Goal: Task Accomplishment & Management: Manage account settings

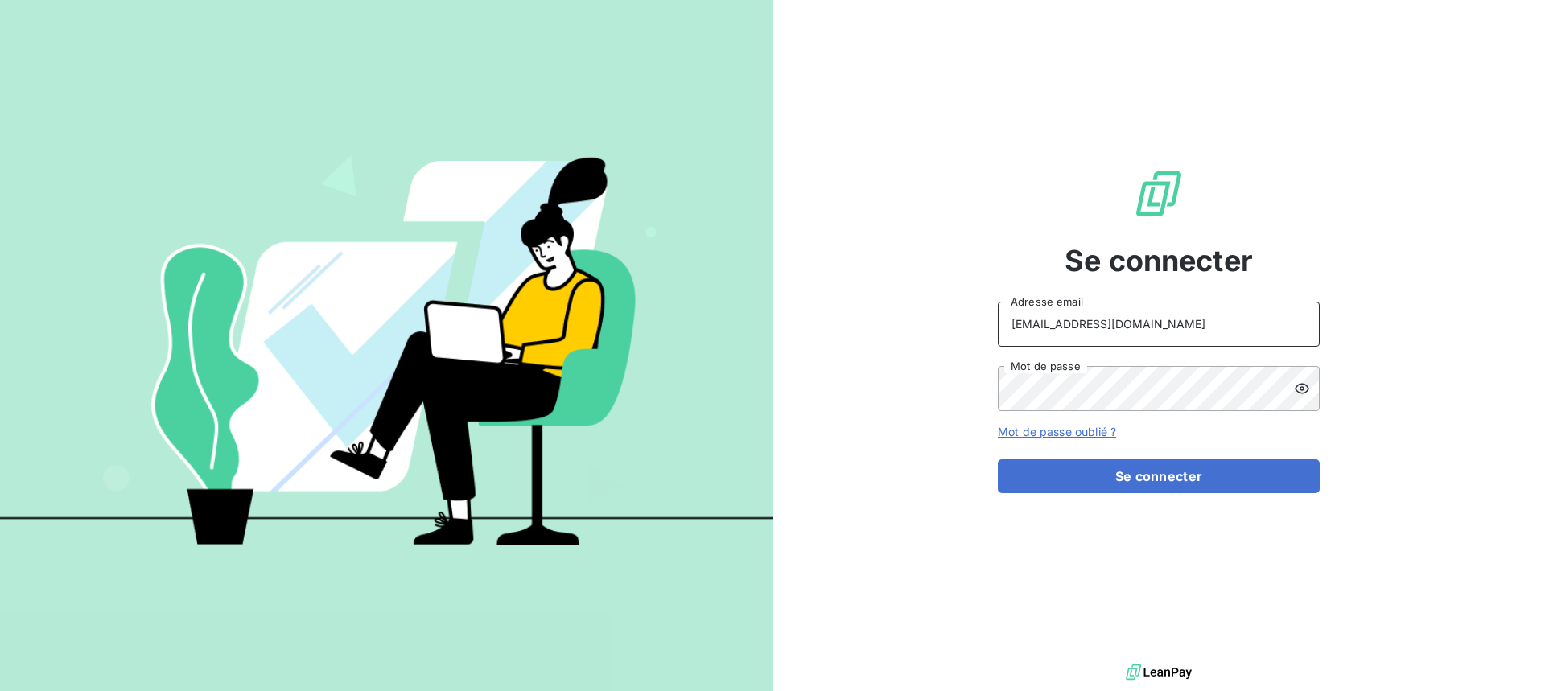
click at [1238, 319] on input "[EMAIL_ADDRESS][DOMAIN_NAME]" at bounding box center [1159, 324] width 322 height 45
type input "peigne@serpe.fr"
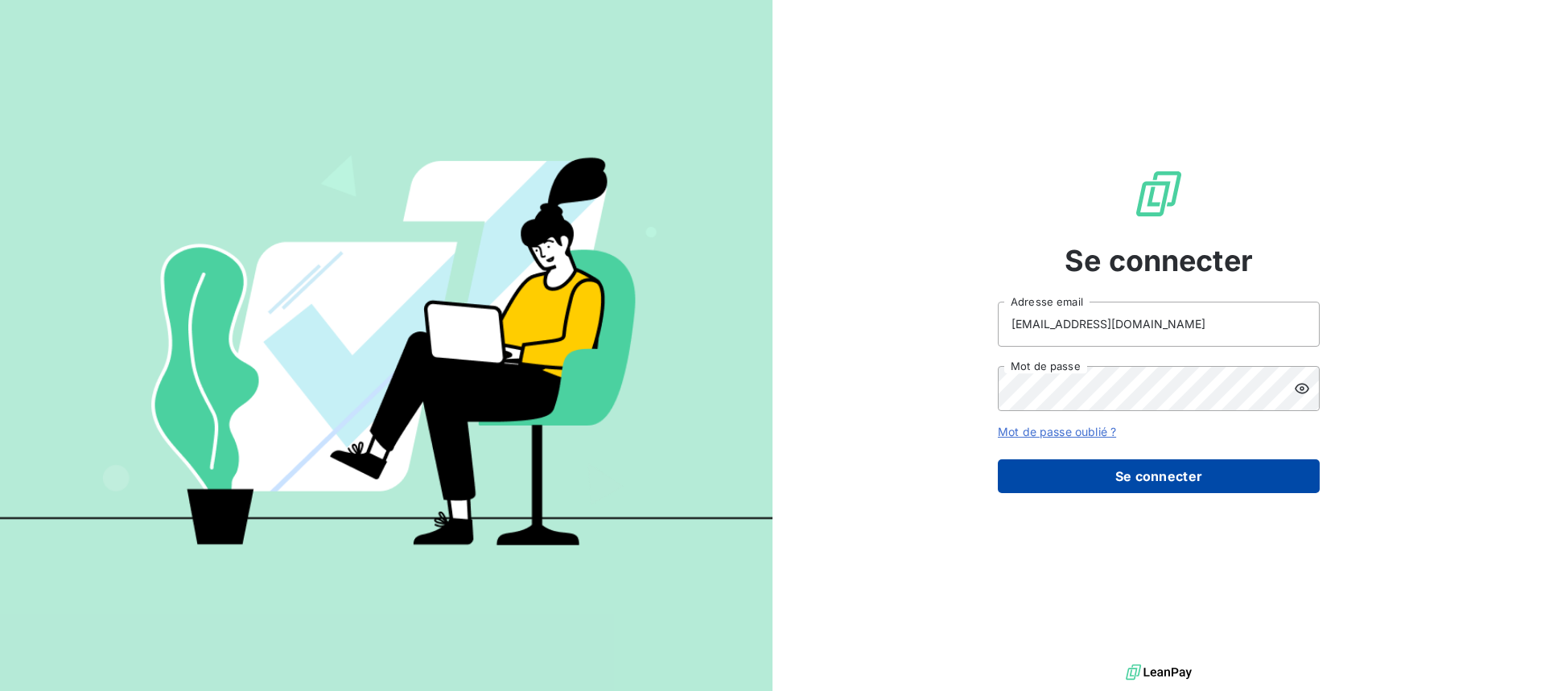
click at [1142, 488] on button "Se connecter" at bounding box center [1159, 476] width 322 height 34
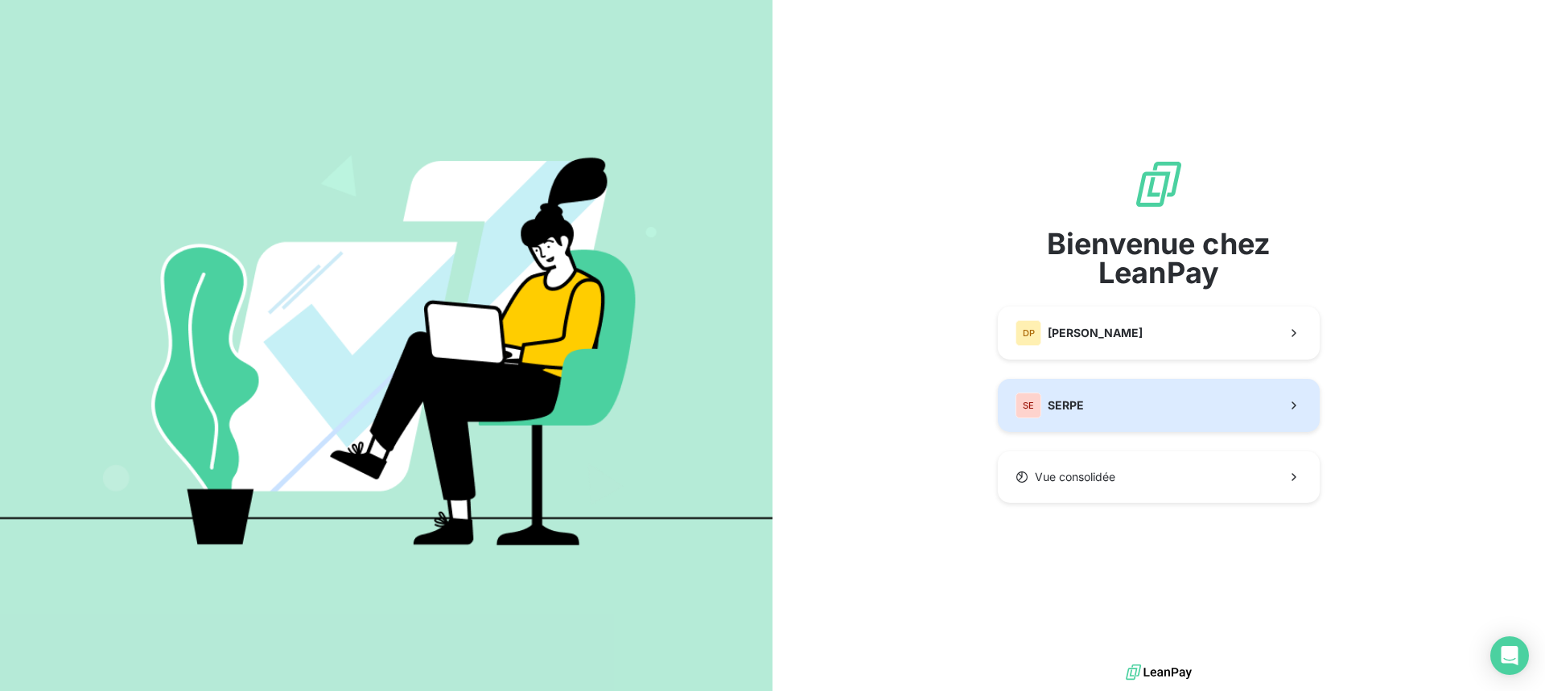
click at [1184, 401] on button "SE SERPE" at bounding box center [1159, 405] width 322 height 53
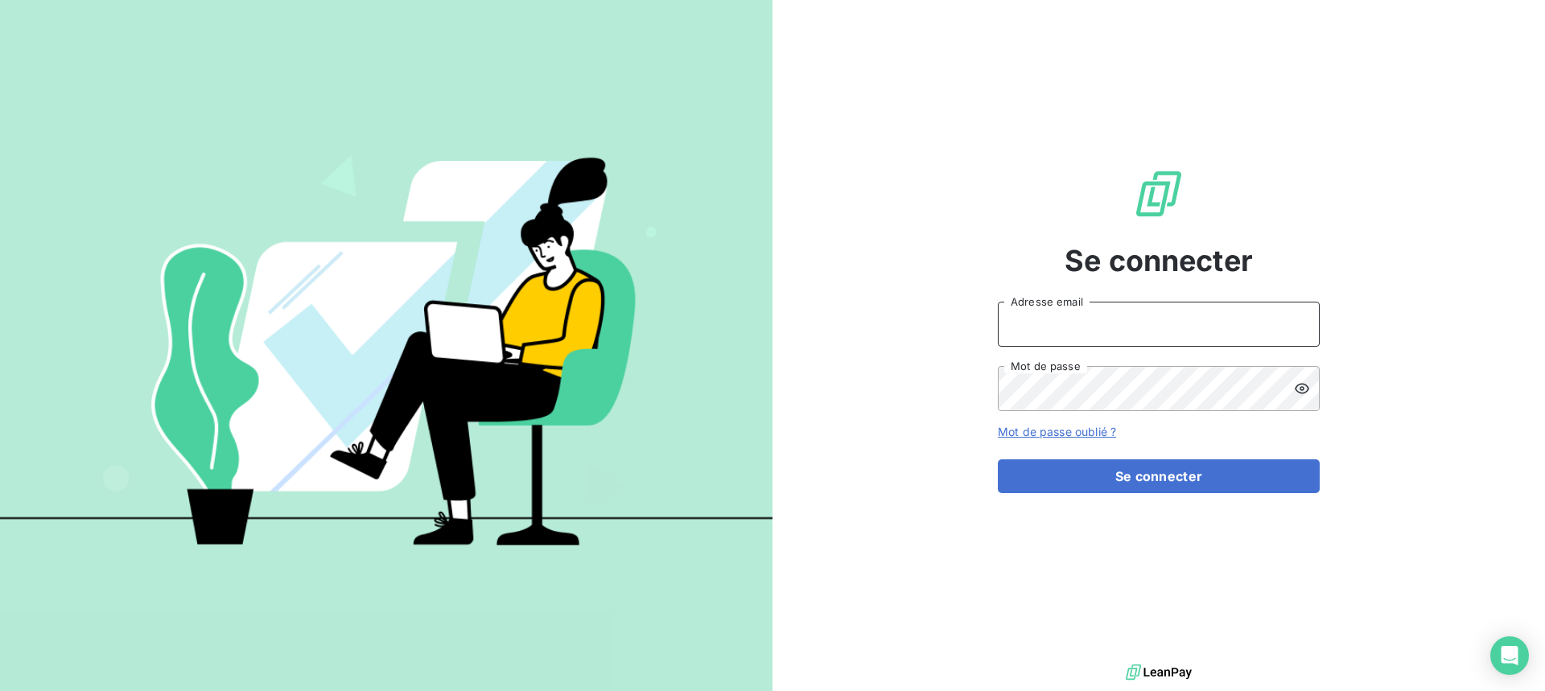
type input "peigne@serpe.fr"
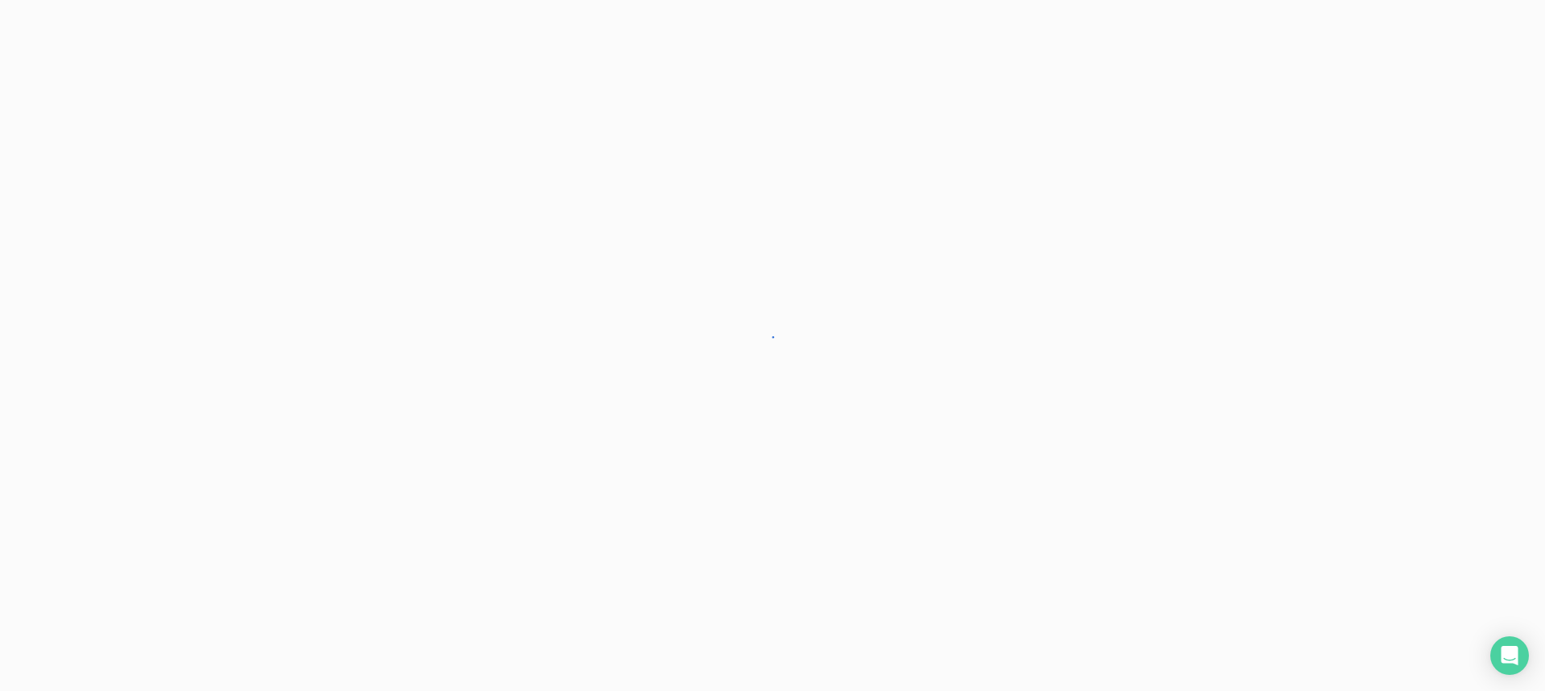
click at [1177, 476] on div at bounding box center [772, 345] width 1545 height 691
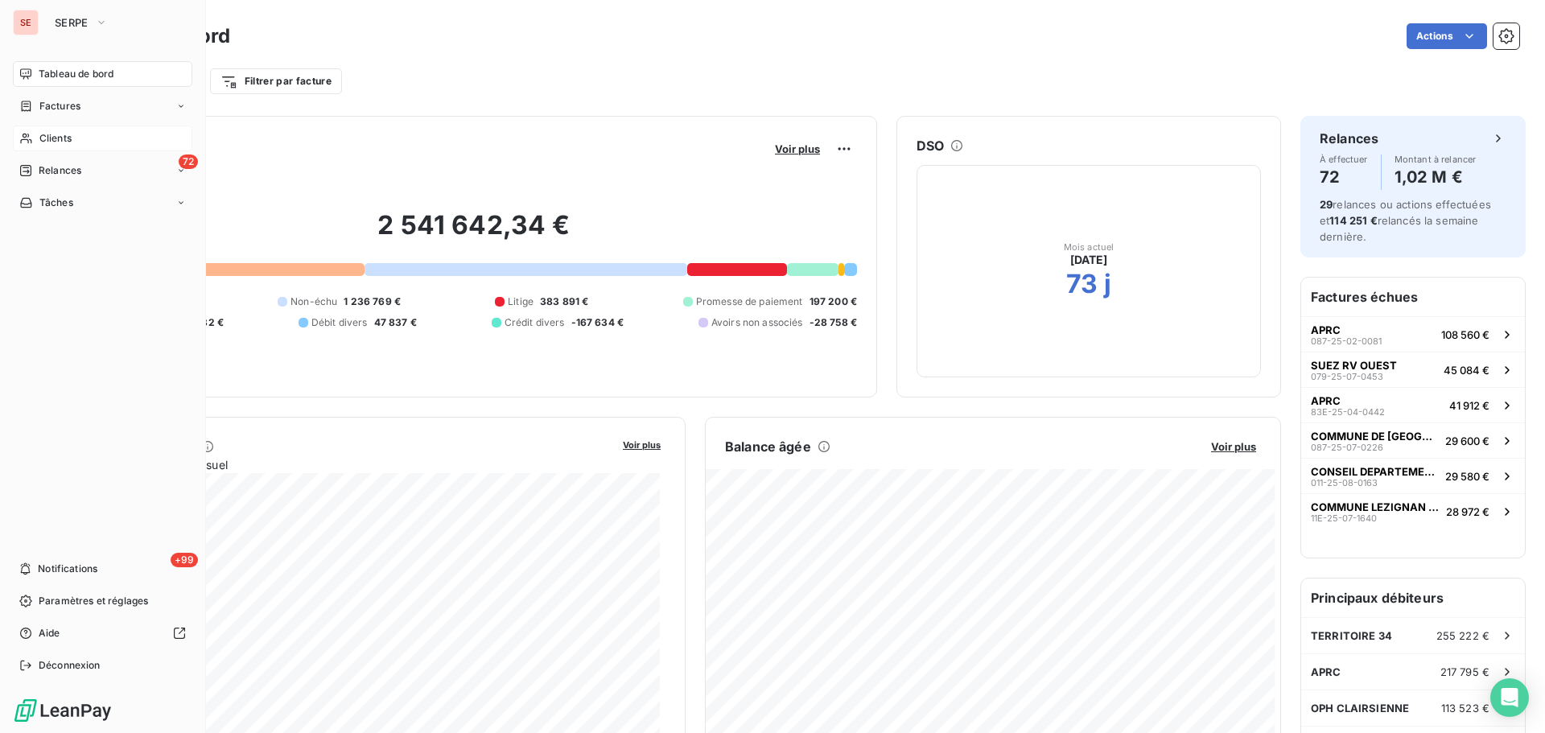
click at [51, 146] on div "Clients" at bounding box center [102, 139] width 179 height 26
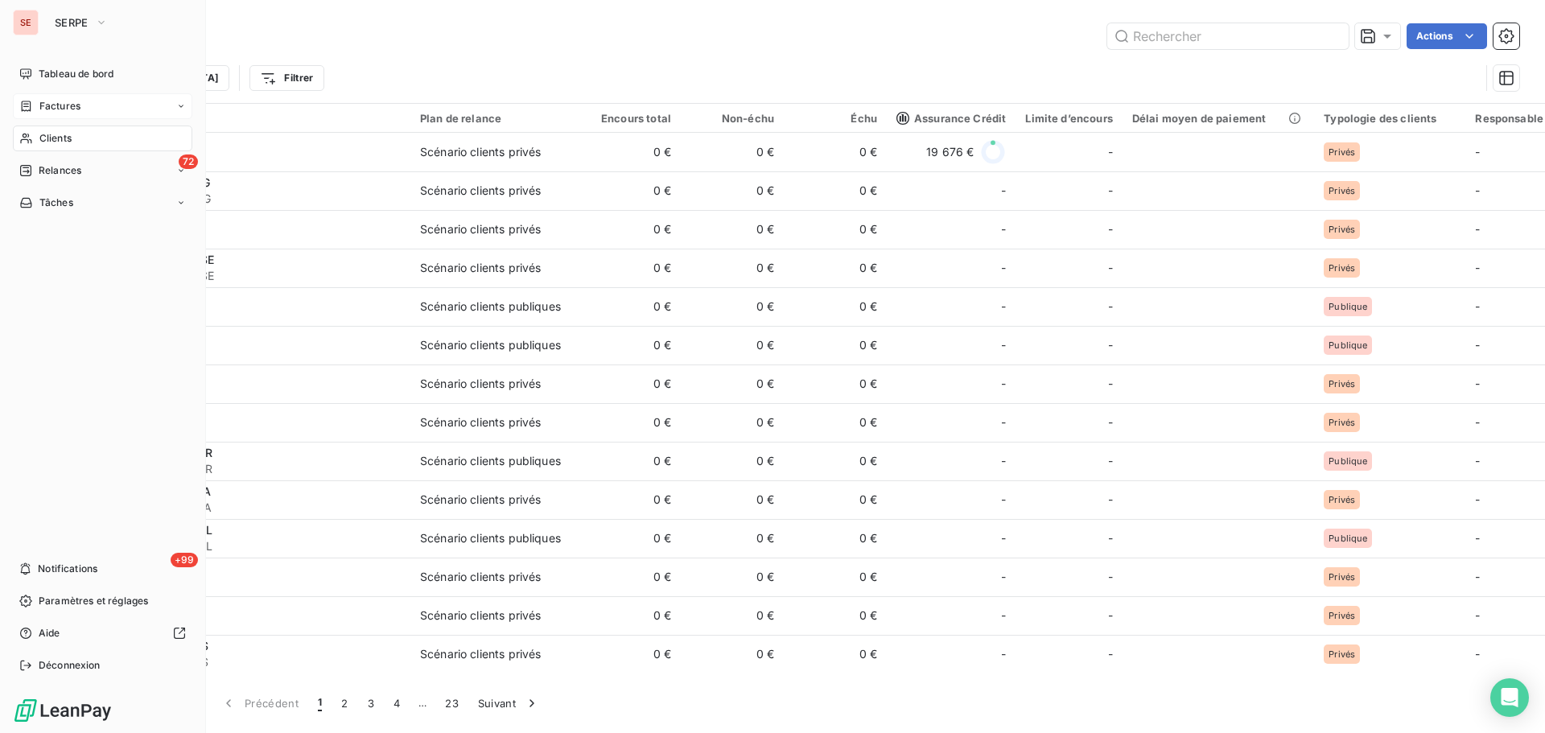
click at [58, 106] on span "Factures" at bounding box center [59, 106] width 41 height 14
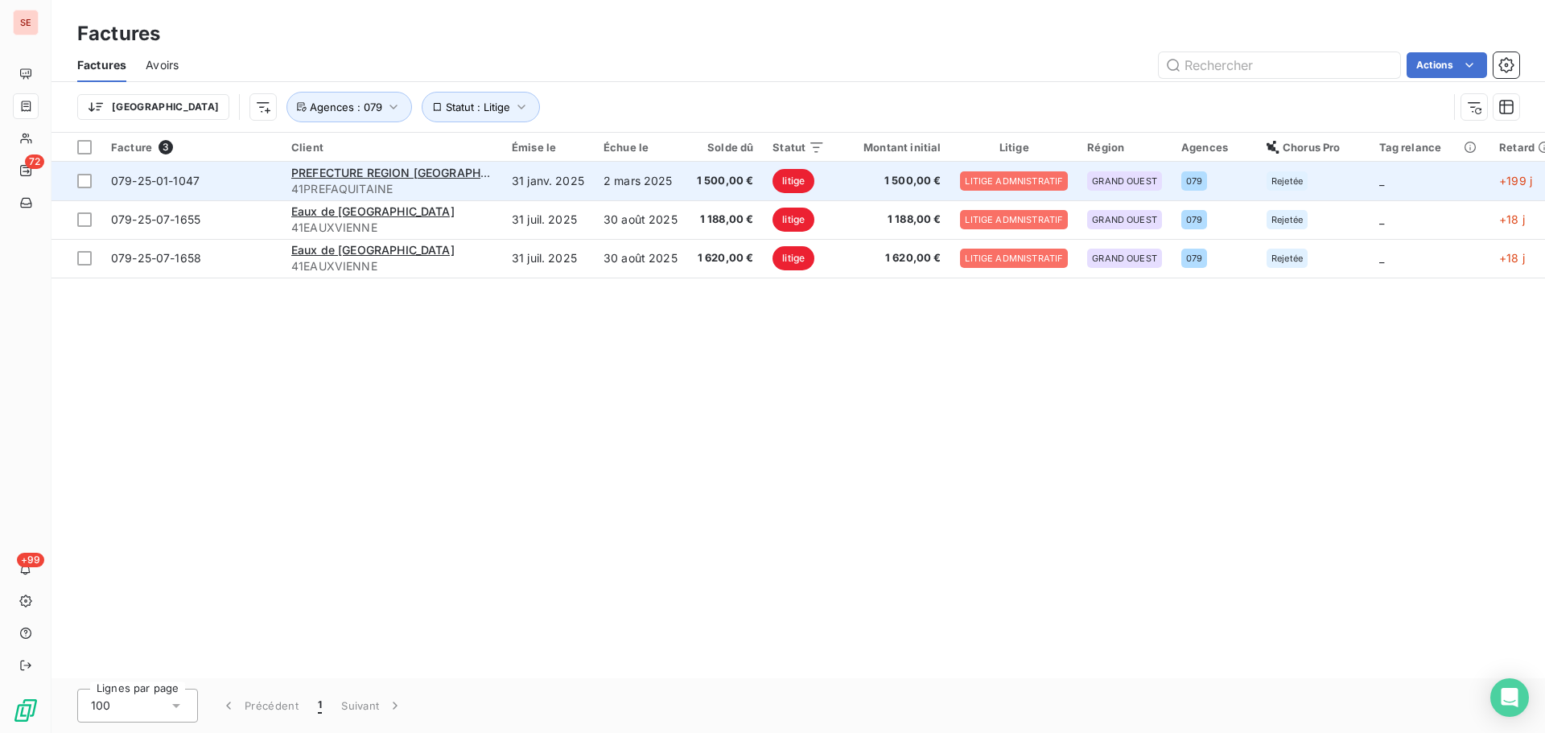
click at [446, 183] on span "41PREFAQUITAINE" at bounding box center [391, 189] width 201 height 16
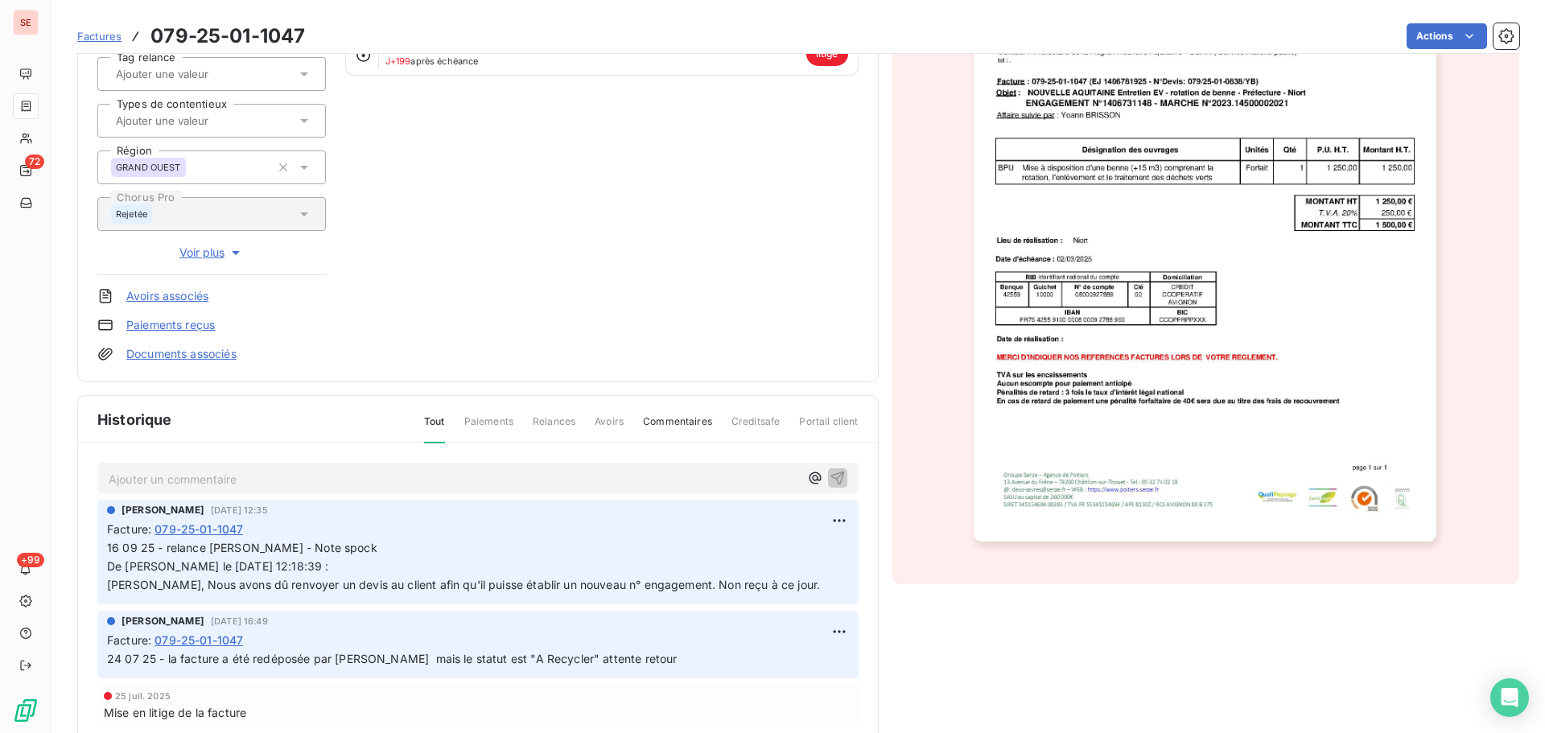
scroll to position [220, 0]
click at [817, 519] on html "SE 72 +99 Factures 079-25-01-1047 Actions PREFECTURE REGION NOUVELLE AQUITAIN 4…" at bounding box center [772, 366] width 1545 height 733
click at [784, 560] on div "Editer" at bounding box center [782, 555] width 90 height 26
click at [121, 549] on span "16 09 25 - relance Christelle - Note spock De Christelle RUFFINE le 08/08/2025 …" at bounding box center [501, 565] width 788 height 51
click at [118, 546] on span "16 09 25 - relance Christelle - Note spock De Christelle RUFFINE le 08/08/2025 …" at bounding box center [501, 565] width 788 height 51
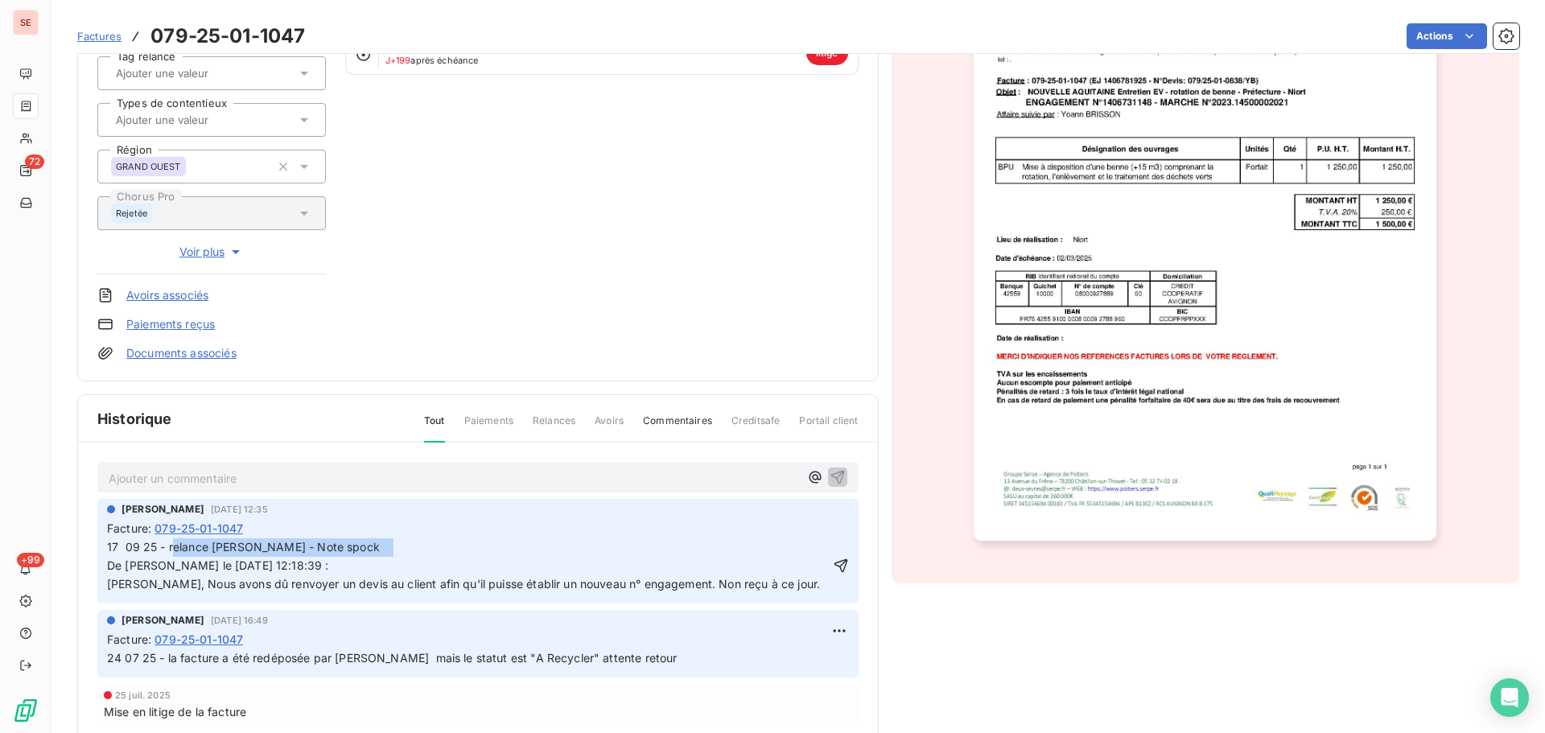
drag, startPoint x: 360, startPoint y: 550, endPoint x: 171, endPoint y: 554, distance: 188.3
click at [171, 554] on p "17 09 25 - relance Christelle - Note spock De Christelle RUFFINE le 08/08/2025 …" at bounding box center [468, 566] width 722 height 56
click at [524, 551] on span "17 09 25 - vu avec Christelle ce jour - toujours en attente du document - De Ch…" at bounding box center [574, 565] width 935 height 51
click at [501, 546] on span "17 09 25 - vu avec Christelle ce jour - toujours en attente du document - De Ch…" at bounding box center [574, 565] width 935 height 51
click at [833, 563] on icon "button" at bounding box center [841, 566] width 16 height 16
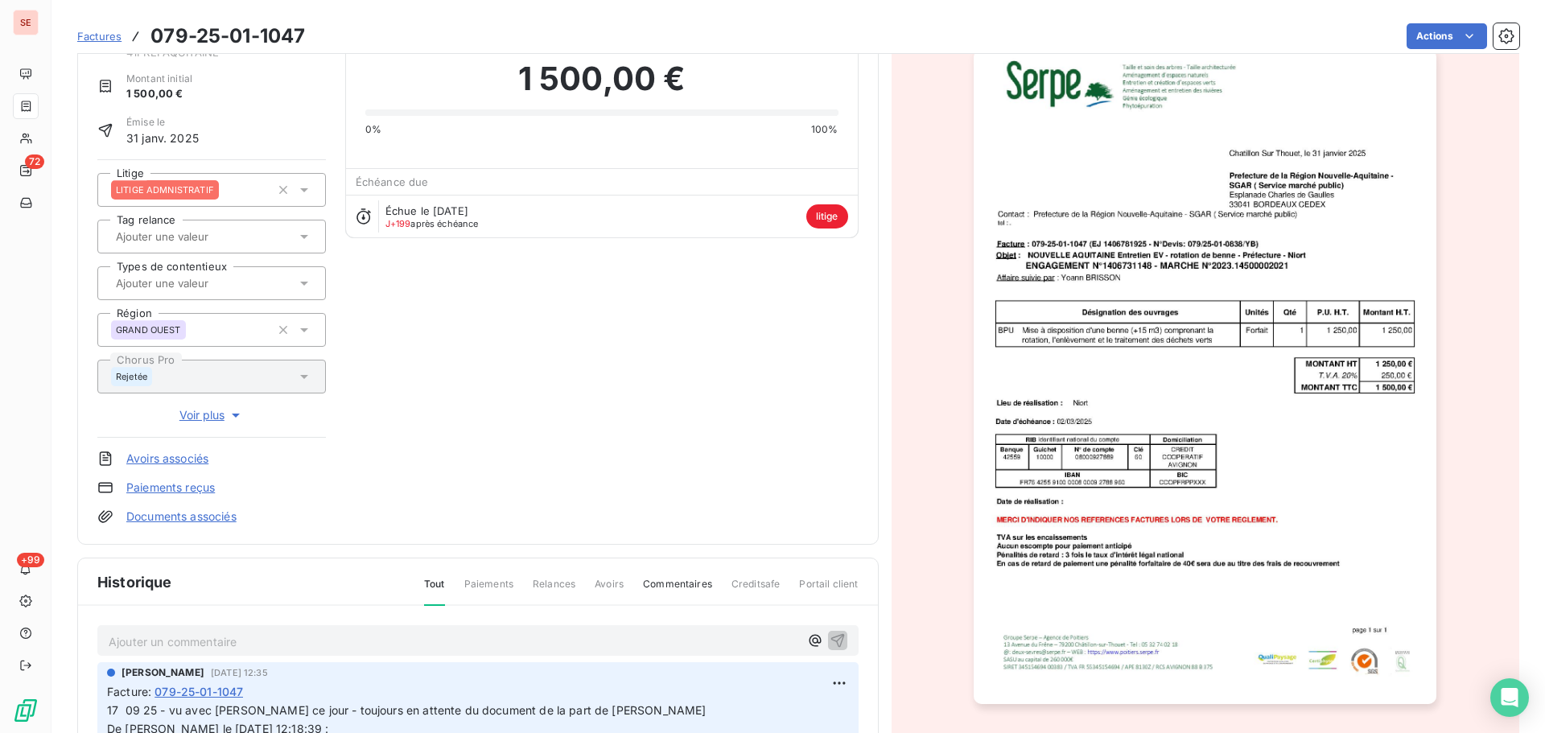
scroll to position [0, 0]
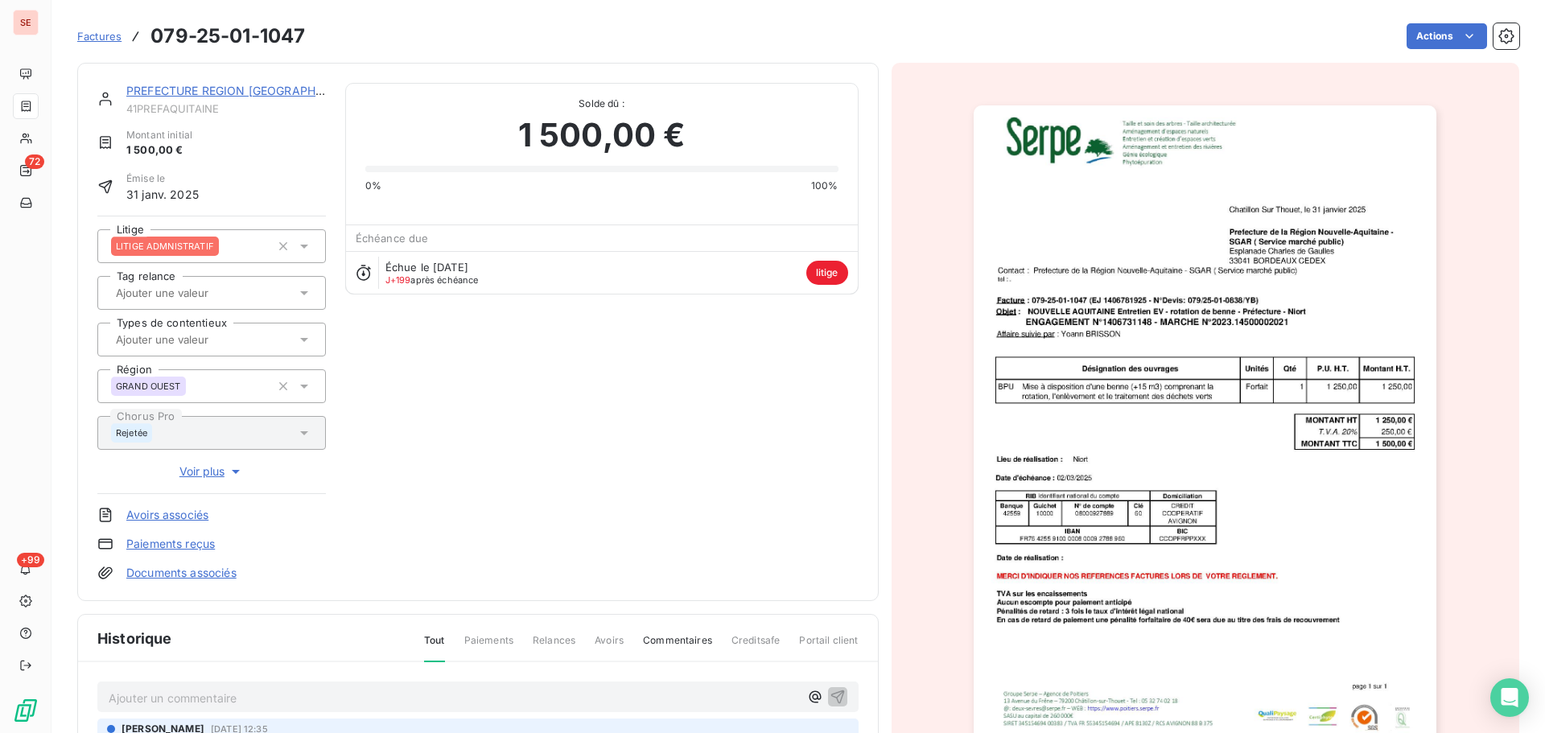
click at [285, 93] on link "PREFECTURE REGION NOUVELLE AQUITAIN" at bounding box center [245, 91] width 239 height 14
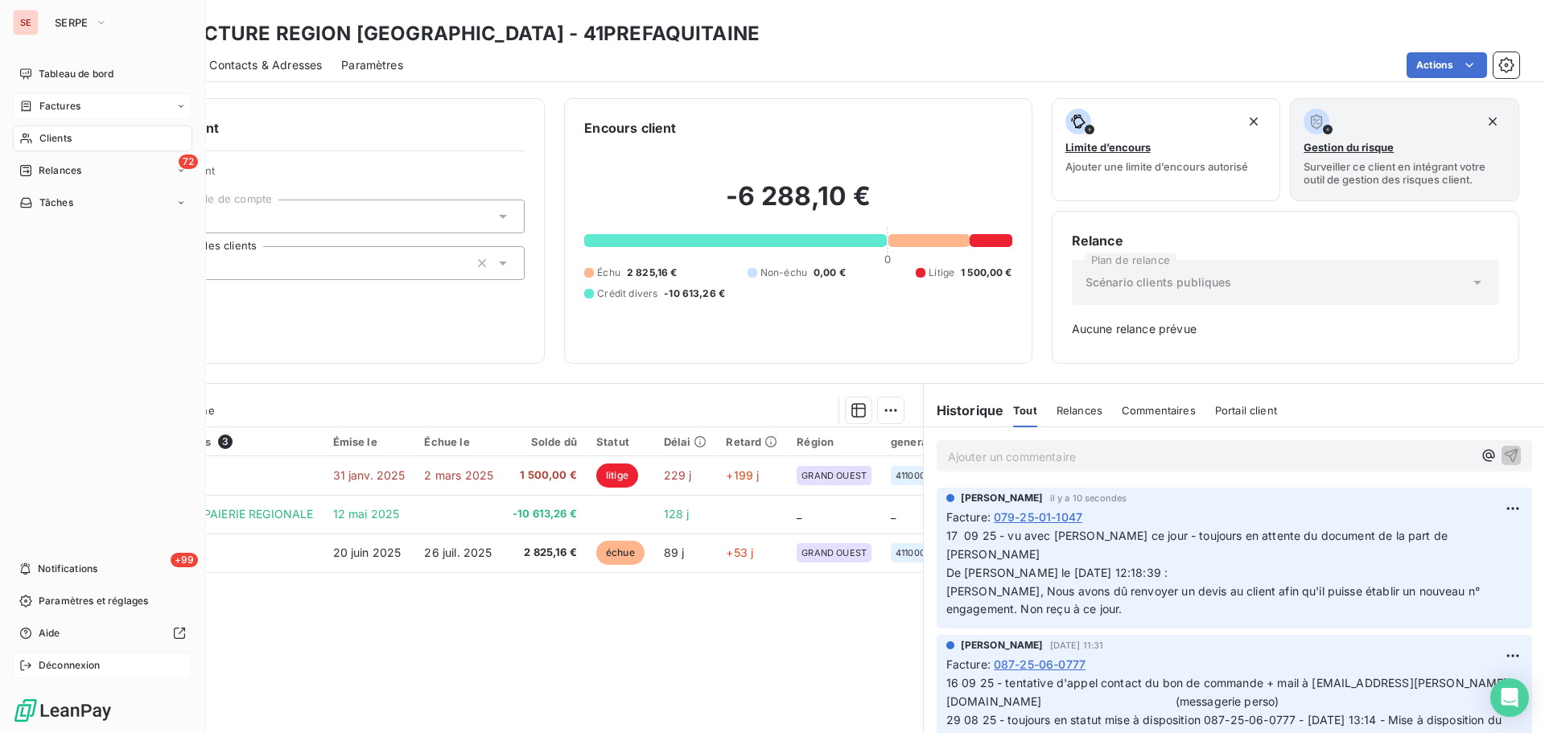
click at [62, 660] on span "Déconnexion" at bounding box center [70, 665] width 62 height 14
